Goal: Contribute content: Contribute content

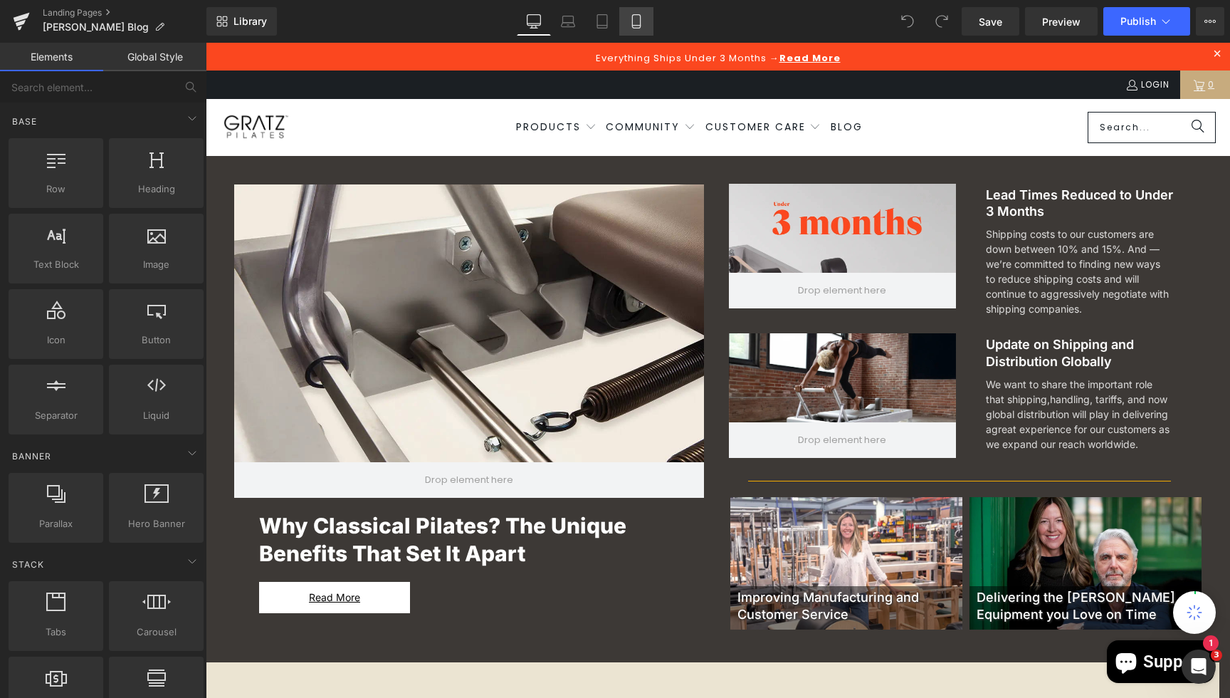
click at [636, 23] on icon at bounding box center [636, 21] width 14 height 14
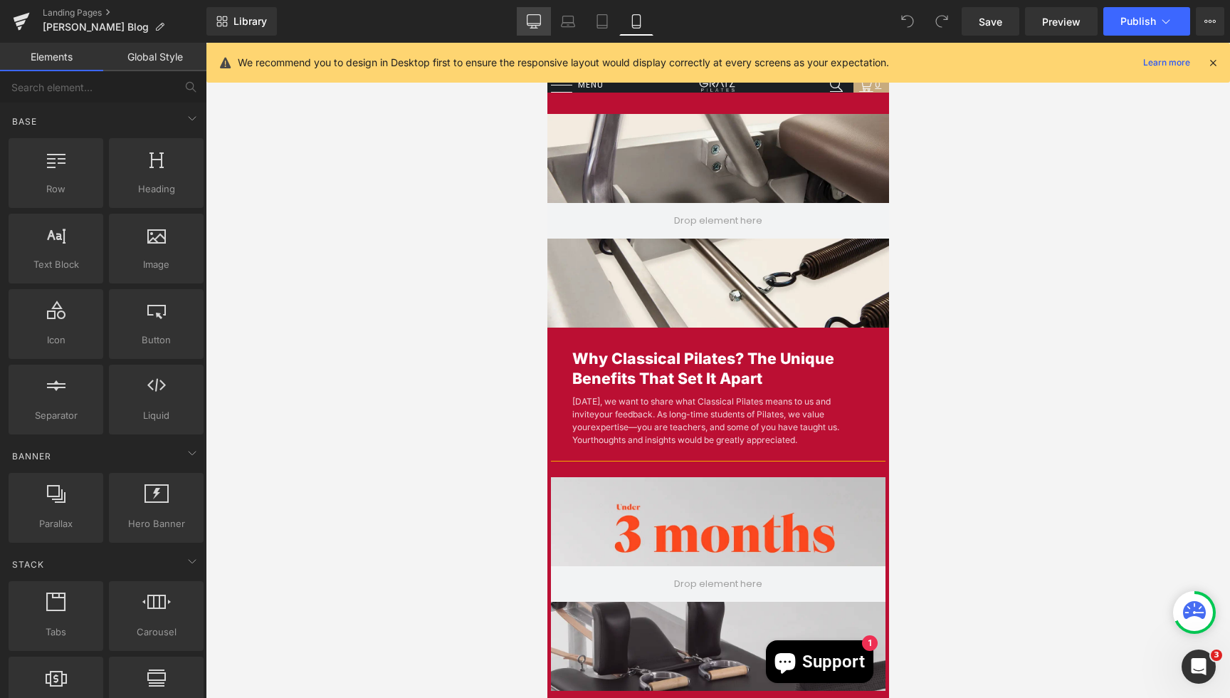
click at [543, 21] on link "Desktop" at bounding box center [534, 21] width 34 height 28
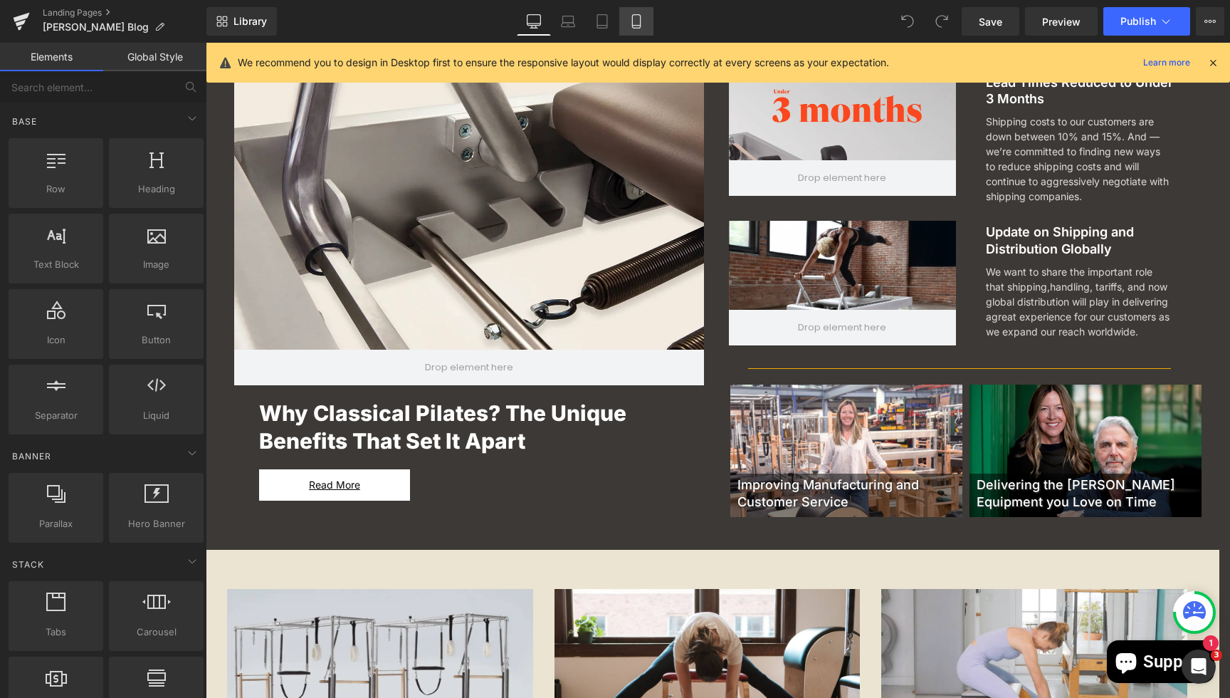
click at [639, 24] on icon at bounding box center [636, 21] width 14 height 14
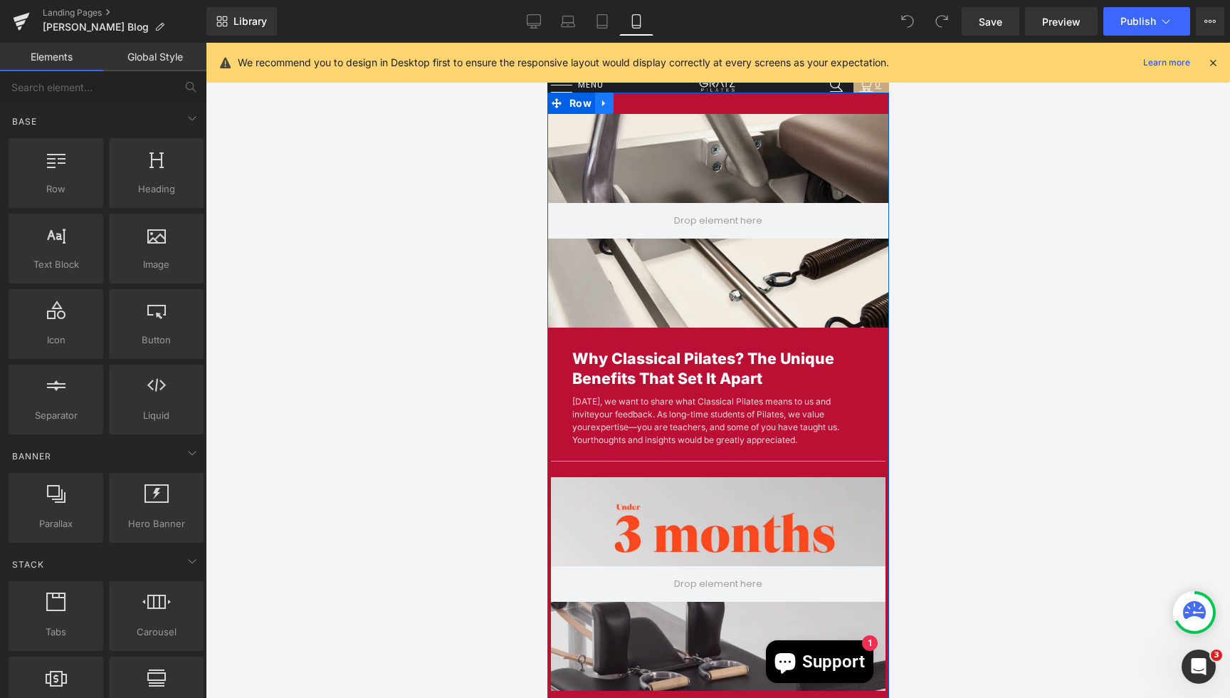
click at [601, 110] on link at bounding box center [603, 103] width 19 height 21
click at [601, 105] on icon at bounding box center [604, 103] width 10 height 11
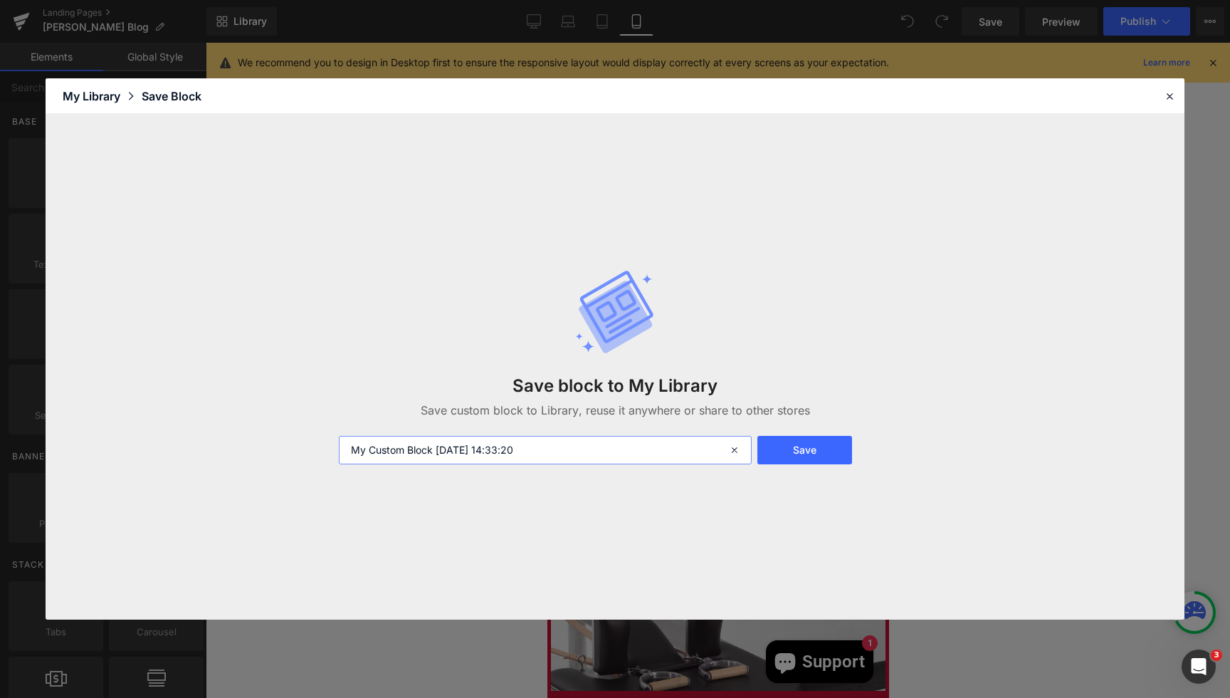
click at [490, 446] on input "My Custom Block [DATE] 14:33:20" at bounding box center [545, 450] width 413 height 28
type input "new blog mobile"
click at [804, 451] on button "Save" at bounding box center [805, 450] width 95 height 28
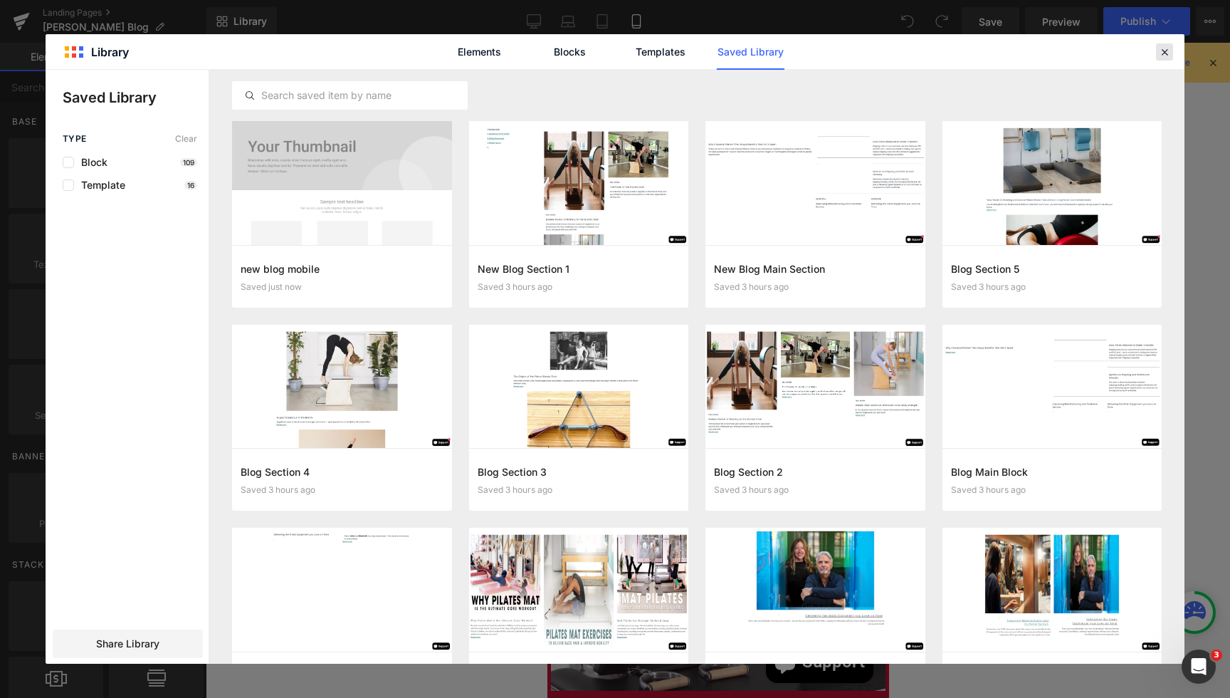
click at [1167, 51] on icon at bounding box center [1164, 52] width 13 height 13
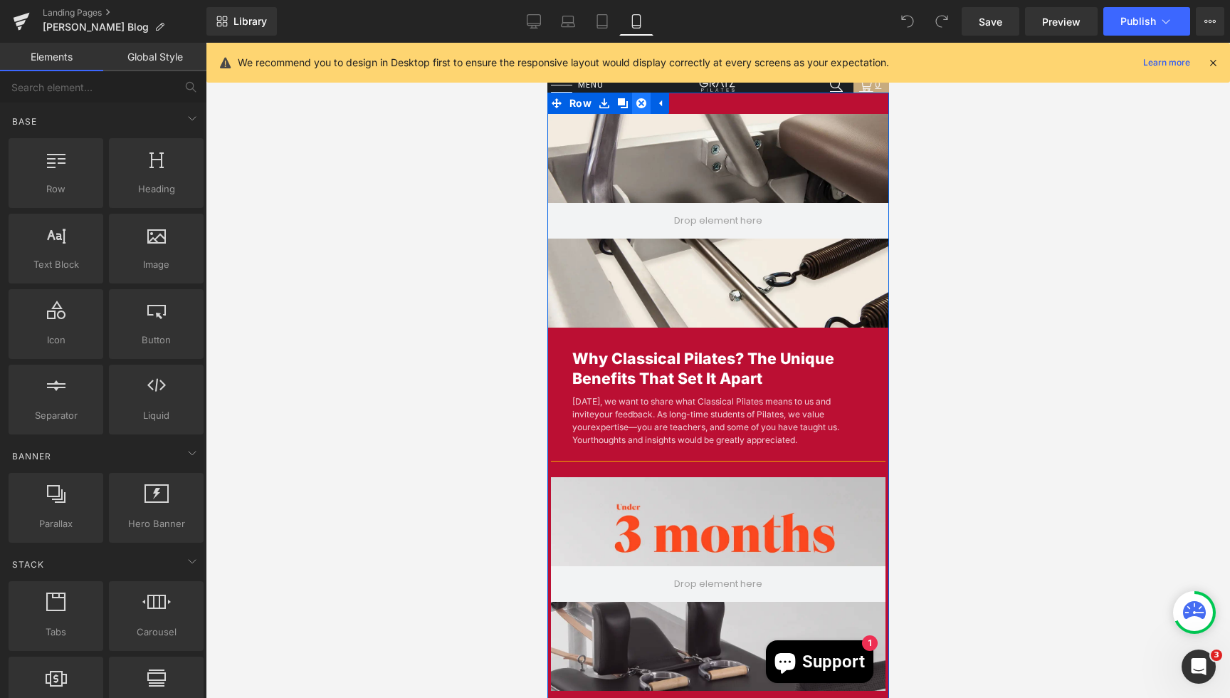
click at [639, 105] on icon at bounding box center [641, 103] width 10 height 11
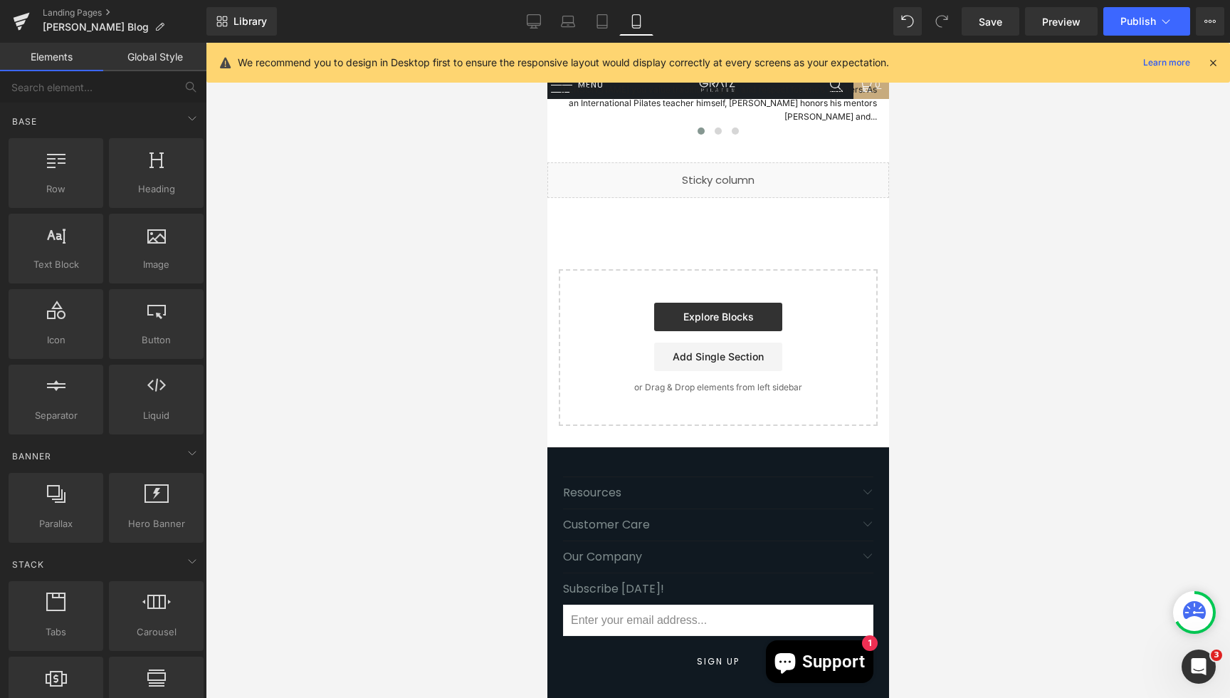
scroll to position [9413, 0]
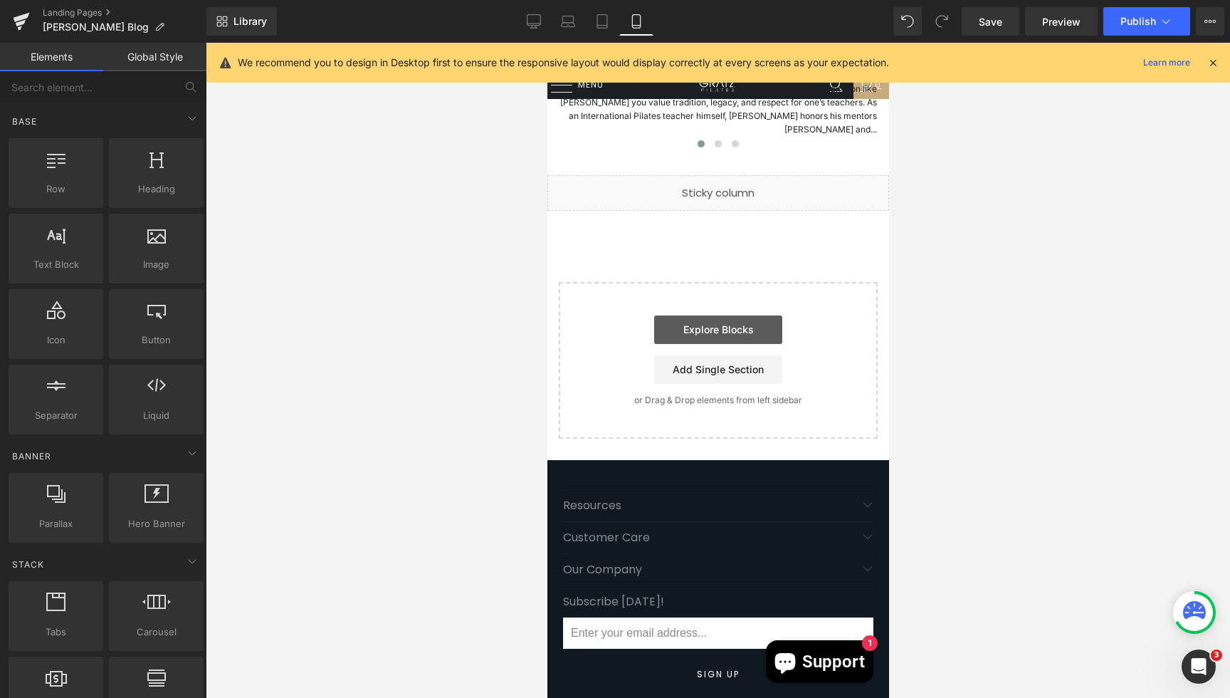
click at [728, 315] on link "Explore Blocks" at bounding box center [718, 329] width 128 height 28
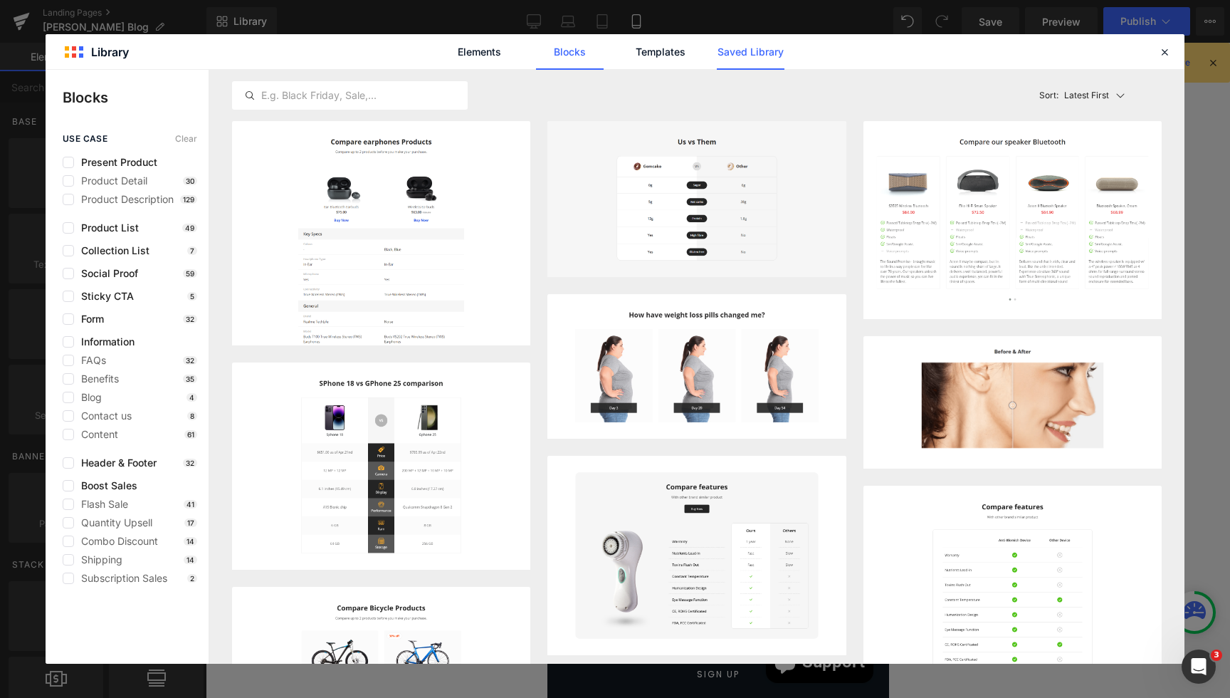
click at [748, 42] on link "Saved Library" at bounding box center [751, 52] width 68 height 36
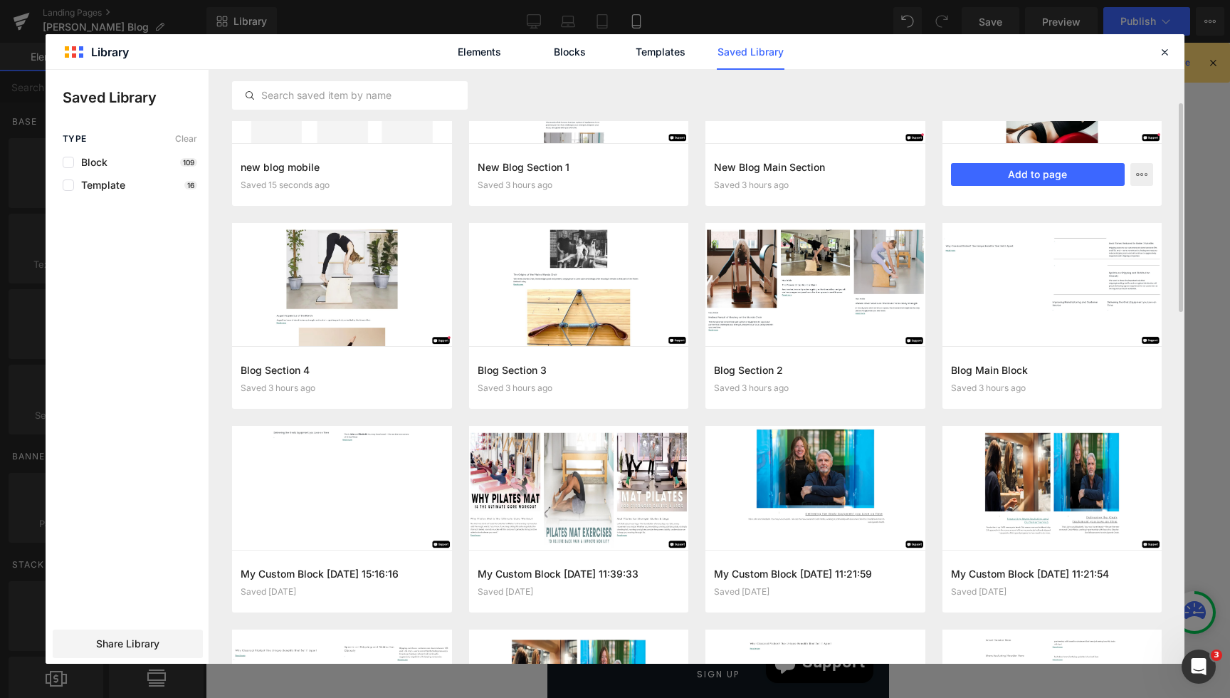
scroll to position [103, 0]
click at [1167, 53] on icon at bounding box center [1164, 52] width 13 height 13
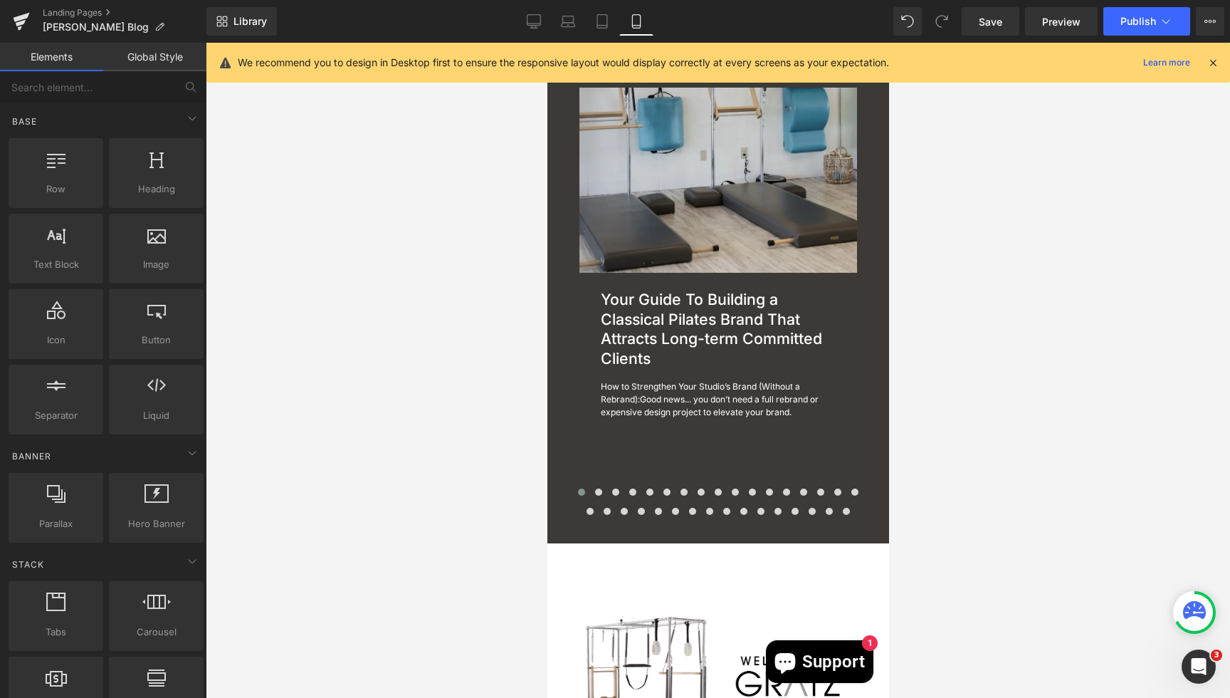
scroll to position [871, 0]
click at [536, 19] on icon at bounding box center [534, 21] width 14 height 14
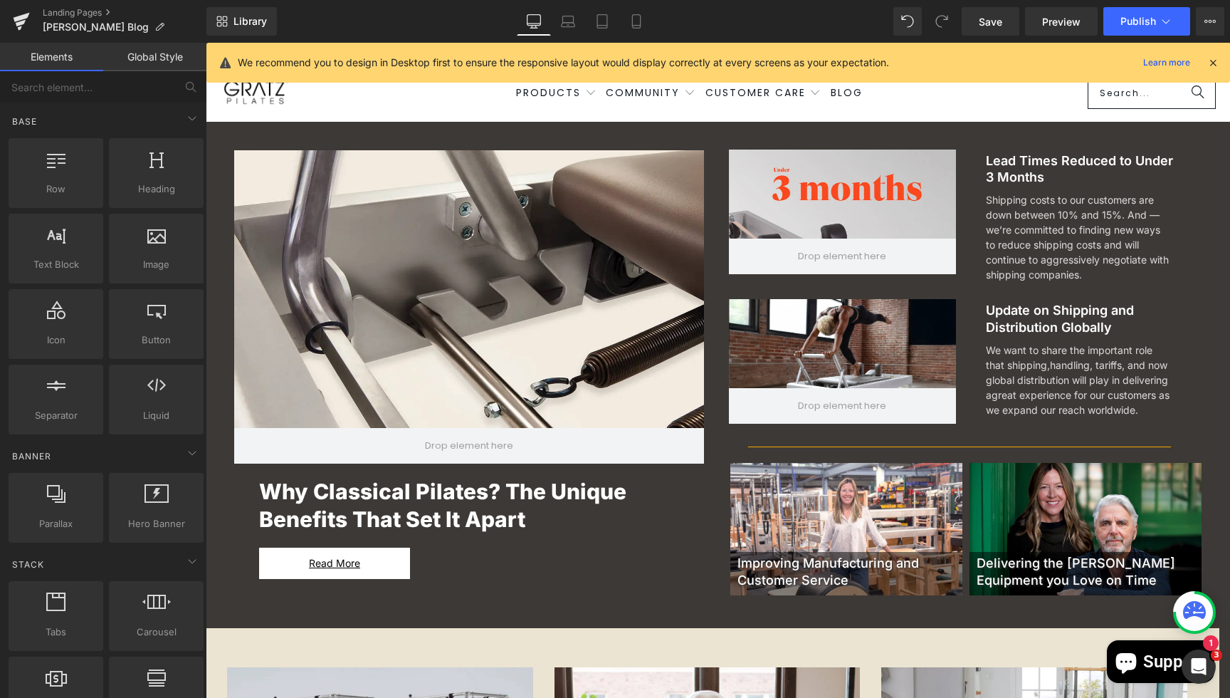
scroll to position [0, 0]
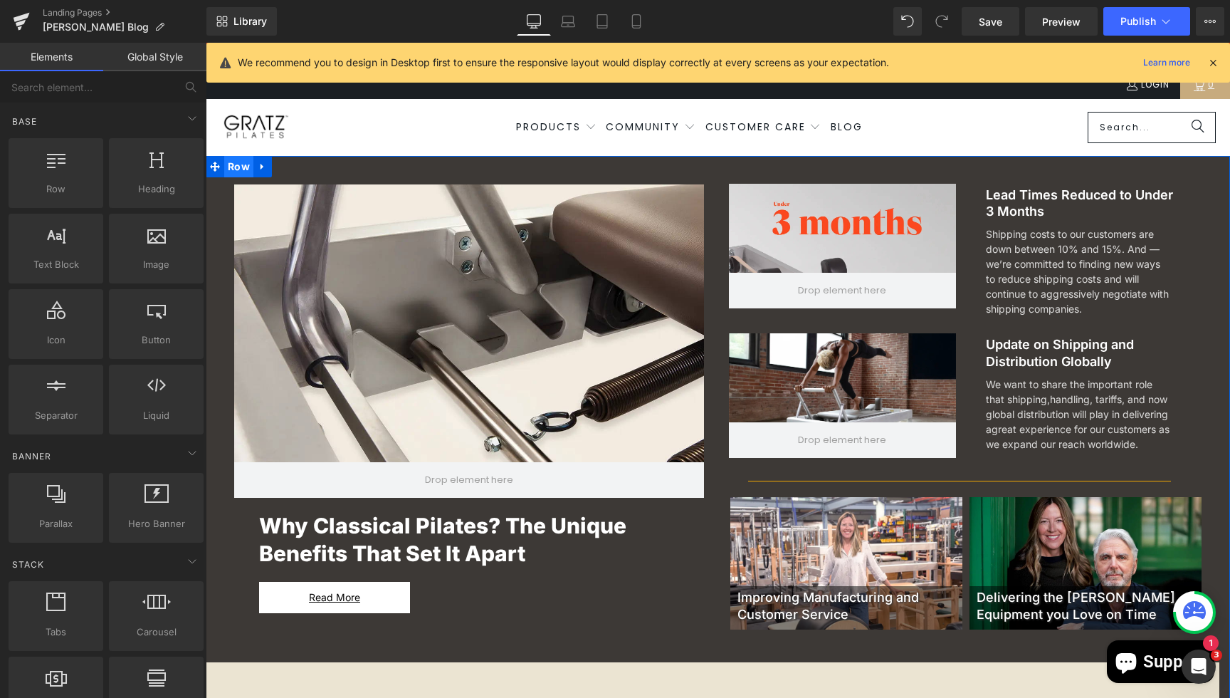
click at [241, 172] on span "Row" at bounding box center [238, 166] width 29 height 21
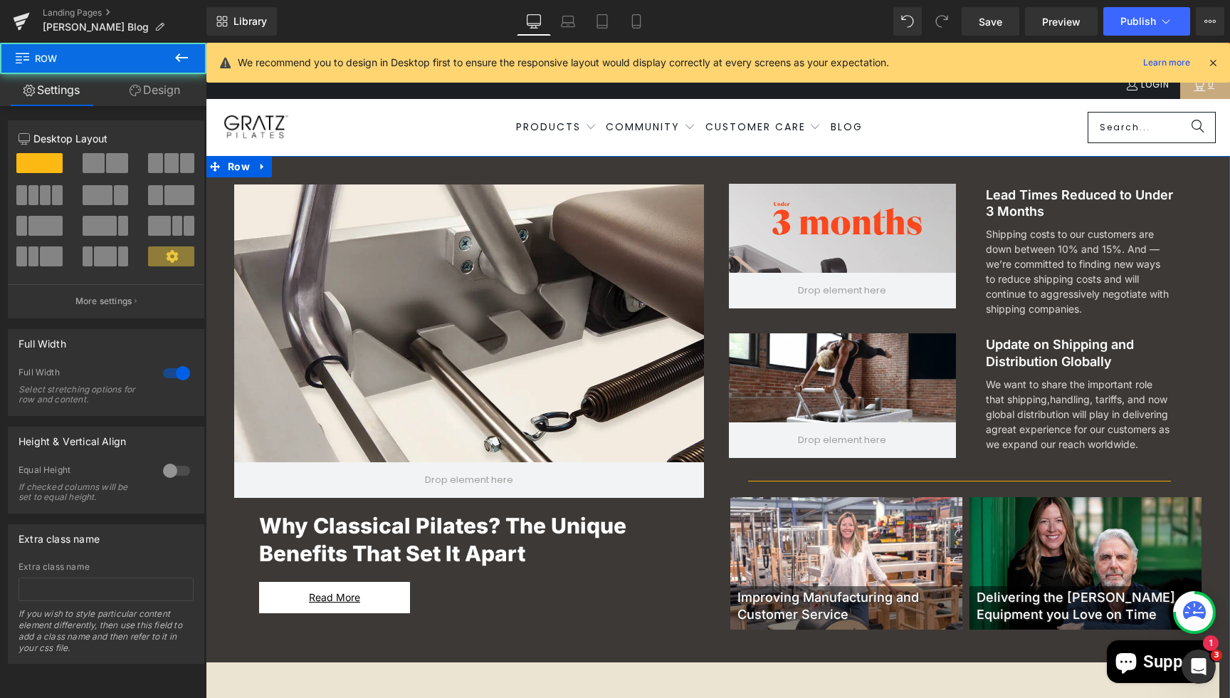
click at [160, 104] on link "Design" at bounding box center [154, 90] width 103 height 32
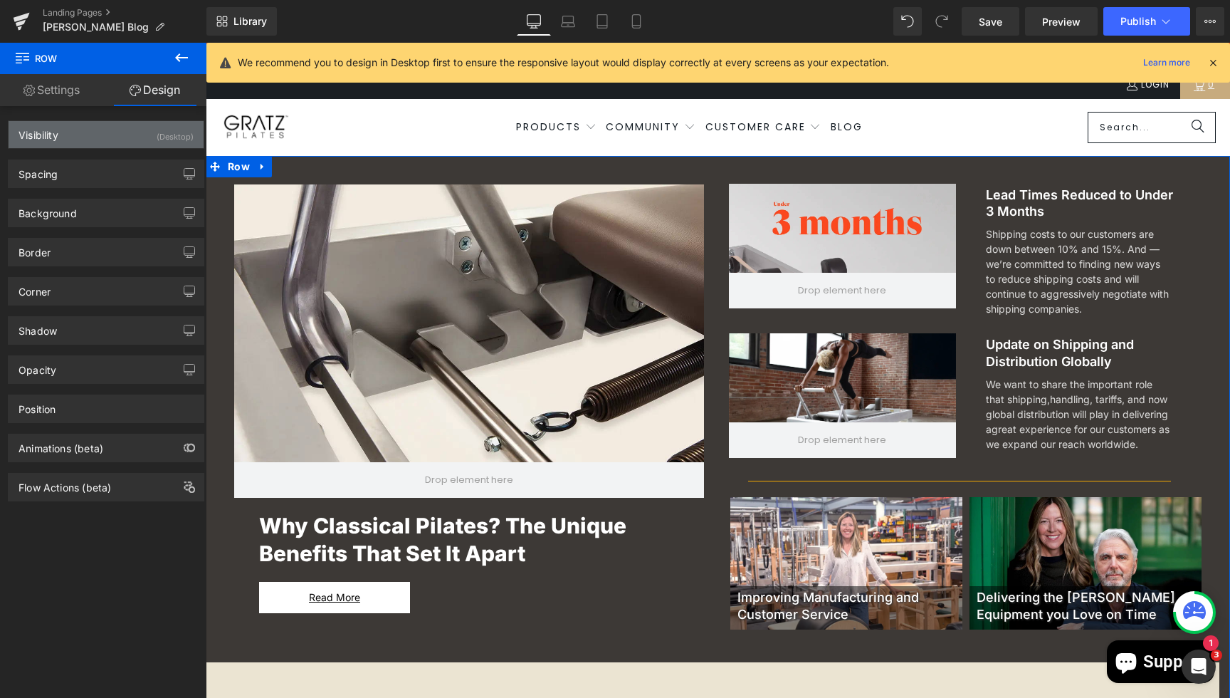
click at [110, 132] on div "Visibility (Desktop)" at bounding box center [106, 134] width 195 height 27
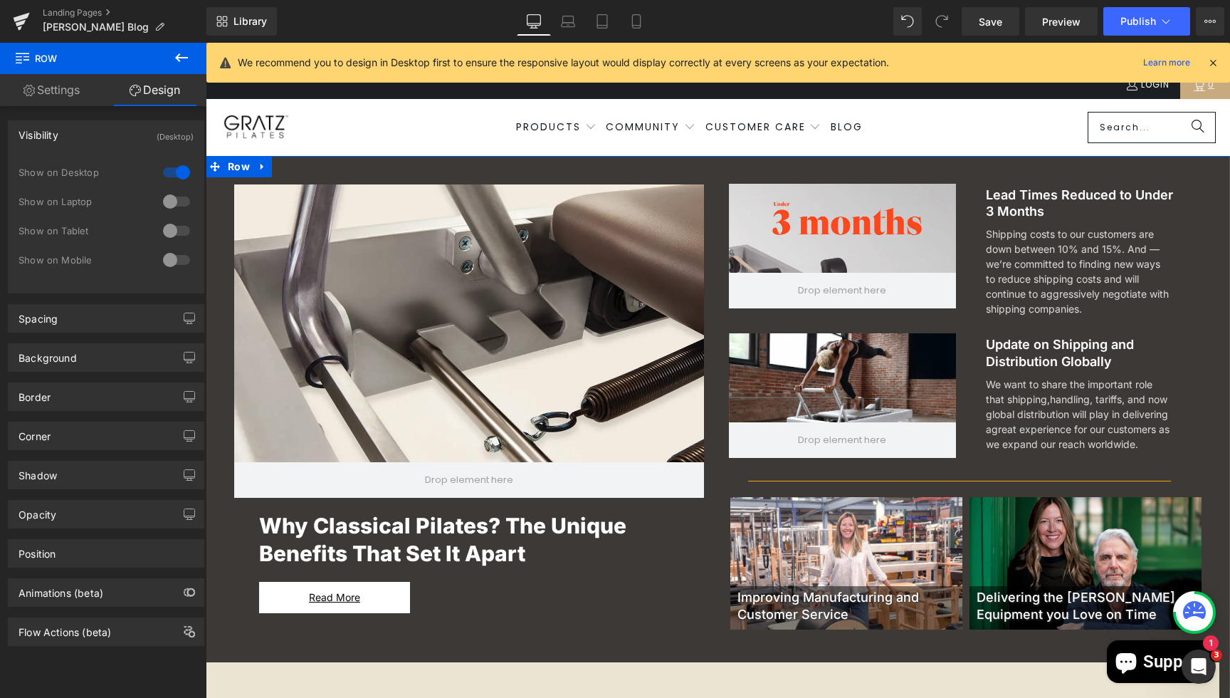
click at [174, 203] on div at bounding box center [176, 201] width 34 height 23
click at [174, 225] on div at bounding box center [176, 230] width 34 height 23
click at [174, 252] on div at bounding box center [176, 259] width 34 height 23
click at [996, 20] on span "Save" at bounding box center [990, 21] width 23 height 15
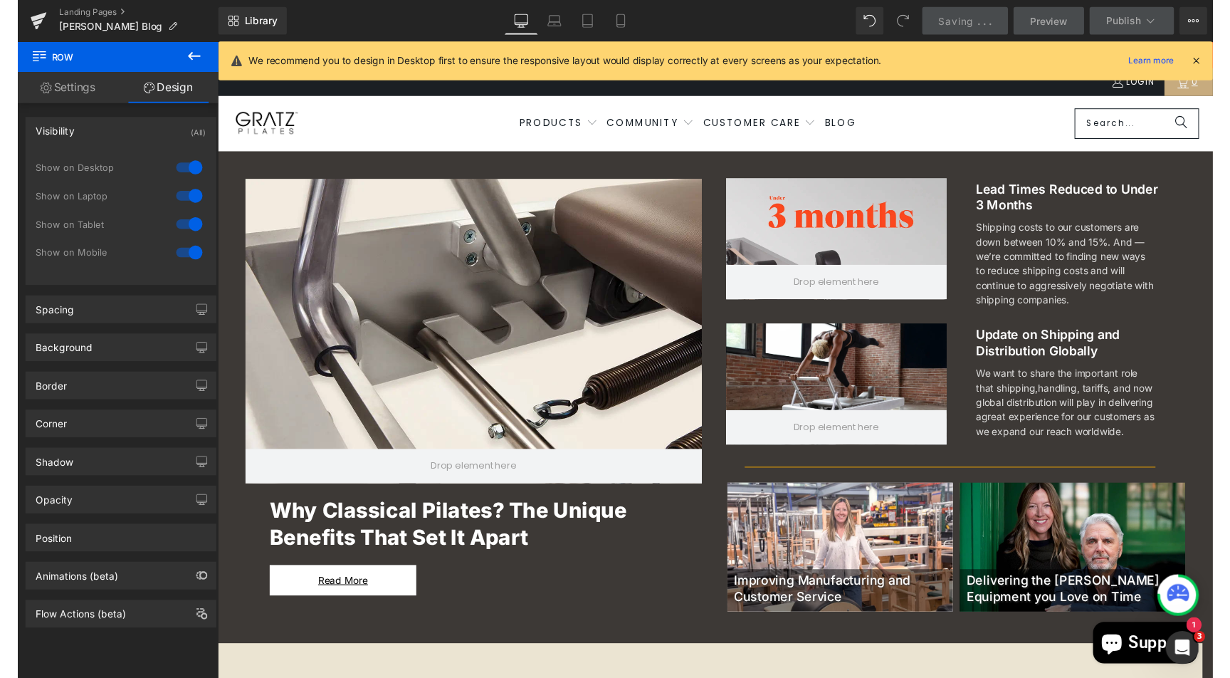
scroll to position [503, 0]
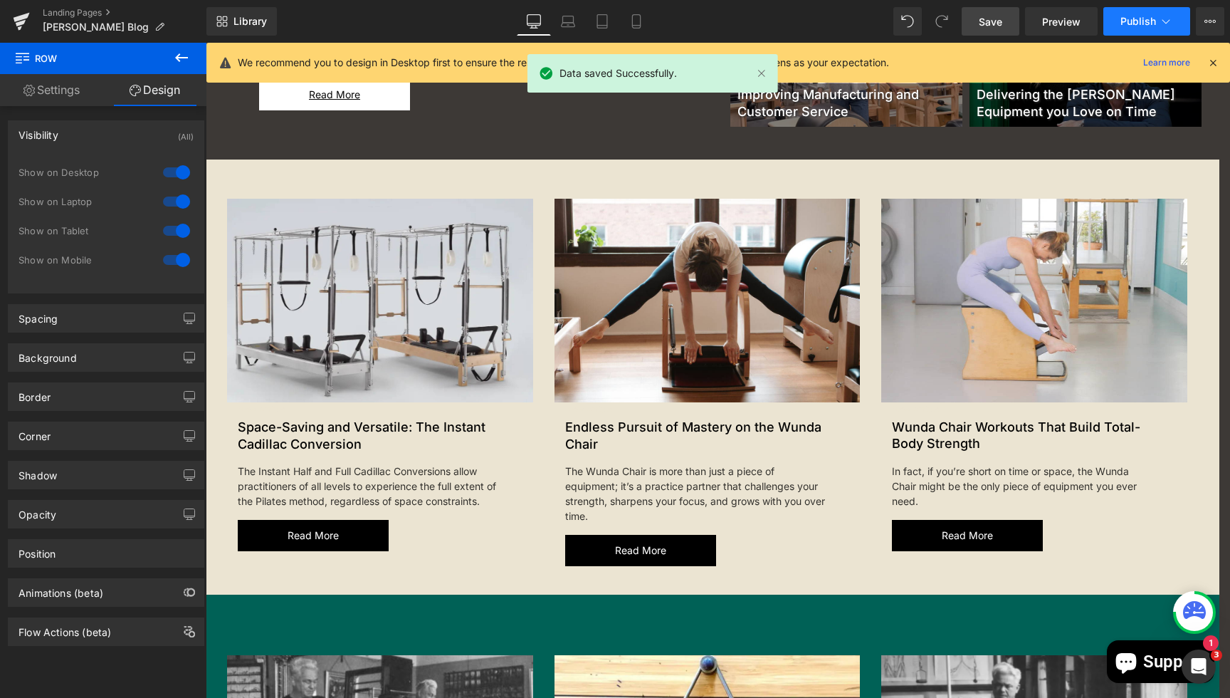
click at [1140, 16] on span "Publish" at bounding box center [1139, 21] width 36 height 11
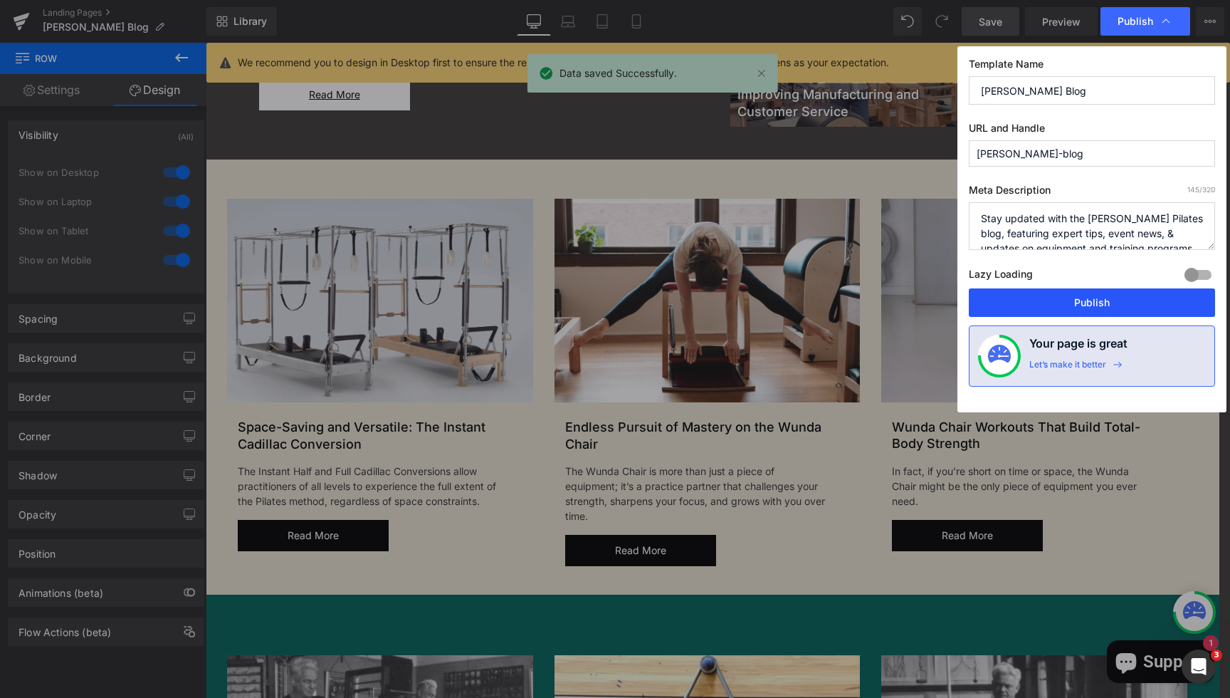
click at [1089, 298] on button "Publish" at bounding box center [1092, 302] width 246 height 28
